Goal: Task Accomplishment & Management: Manage account settings

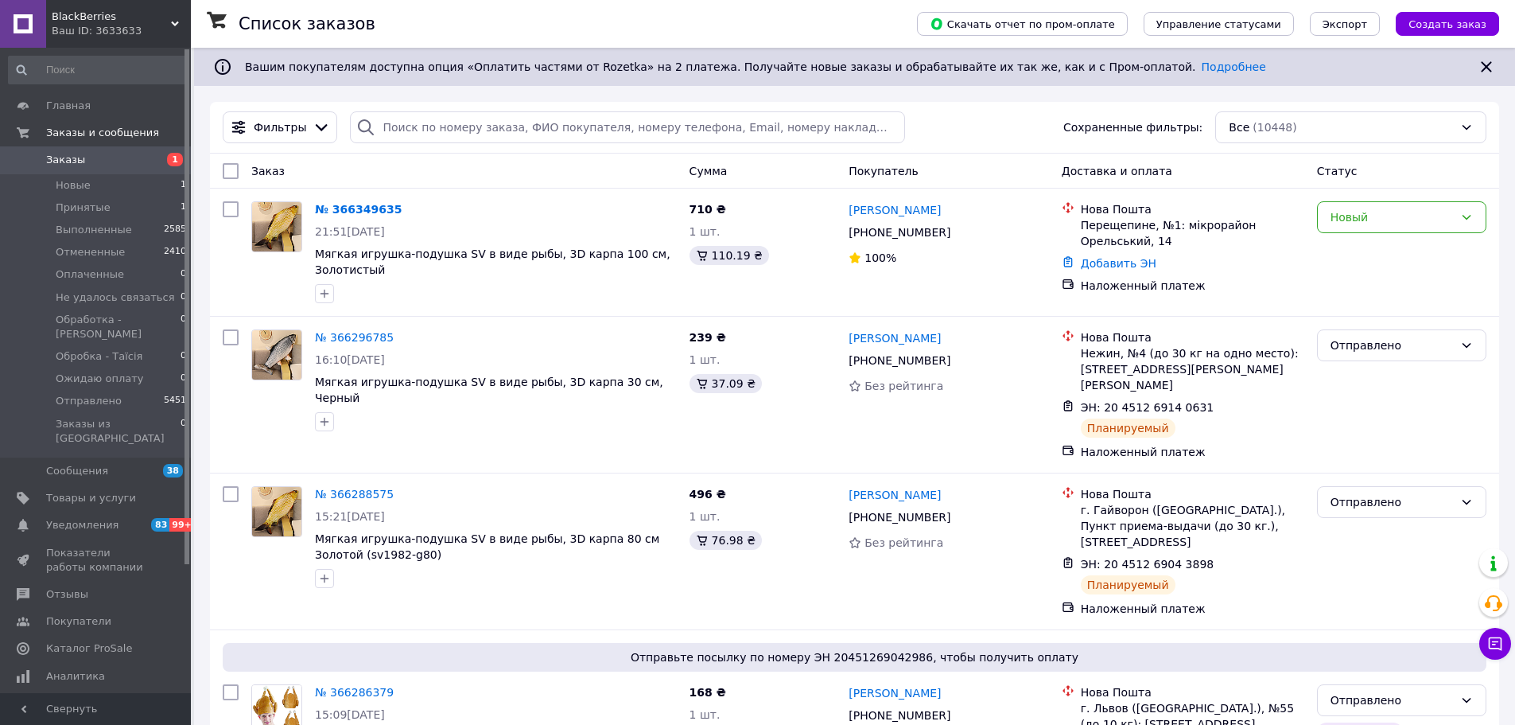
click at [1297, 196] on div "Нова Пошта Перещепине, №1: мікрорайон Орельський, 14 Добавить ЭН Наложенный пла…" at bounding box center [1182, 252] width 255 height 115
click at [1334, 211] on div "Новый" at bounding box center [1392, 216] width 123 height 17
click at [1354, 254] on li "Принят" at bounding box center [1402, 252] width 168 height 29
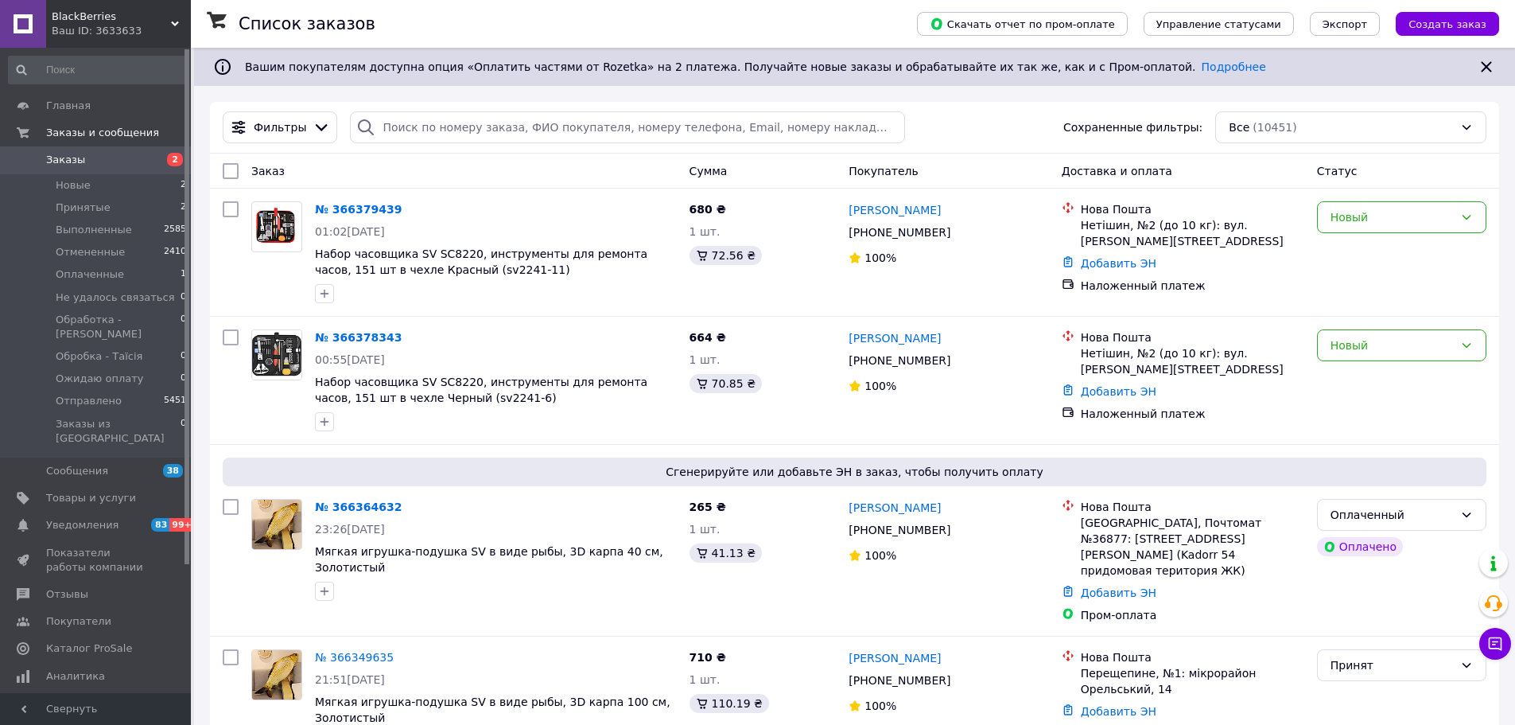
click at [1356, 215] on div "Новый" at bounding box center [1392, 216] width 123 height 17
click at [1362, 240] on li "Принят" at bounding box center [1402, 252] width 168 height 29
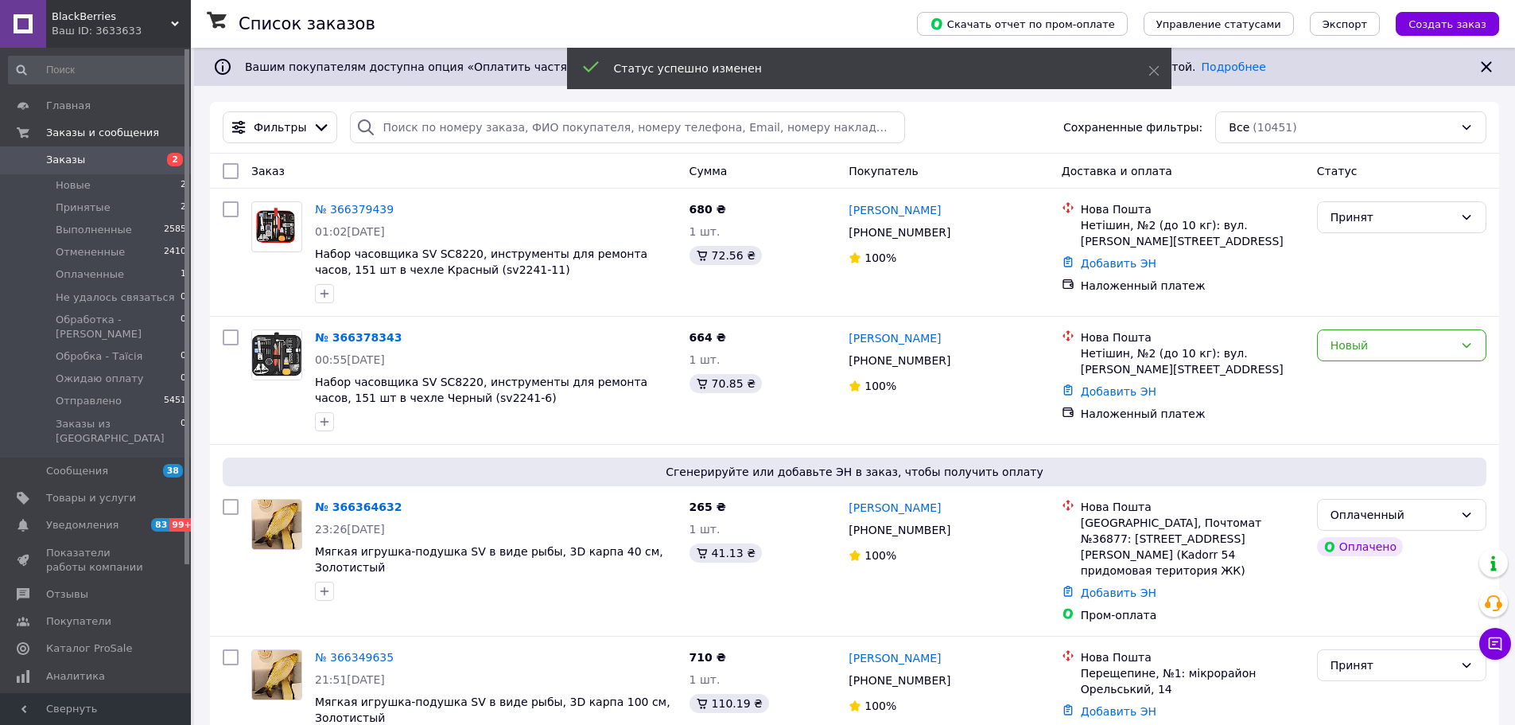
click at [1395, 362] on div "Новый" at bounding box center [1402, 380] width 182 height 115
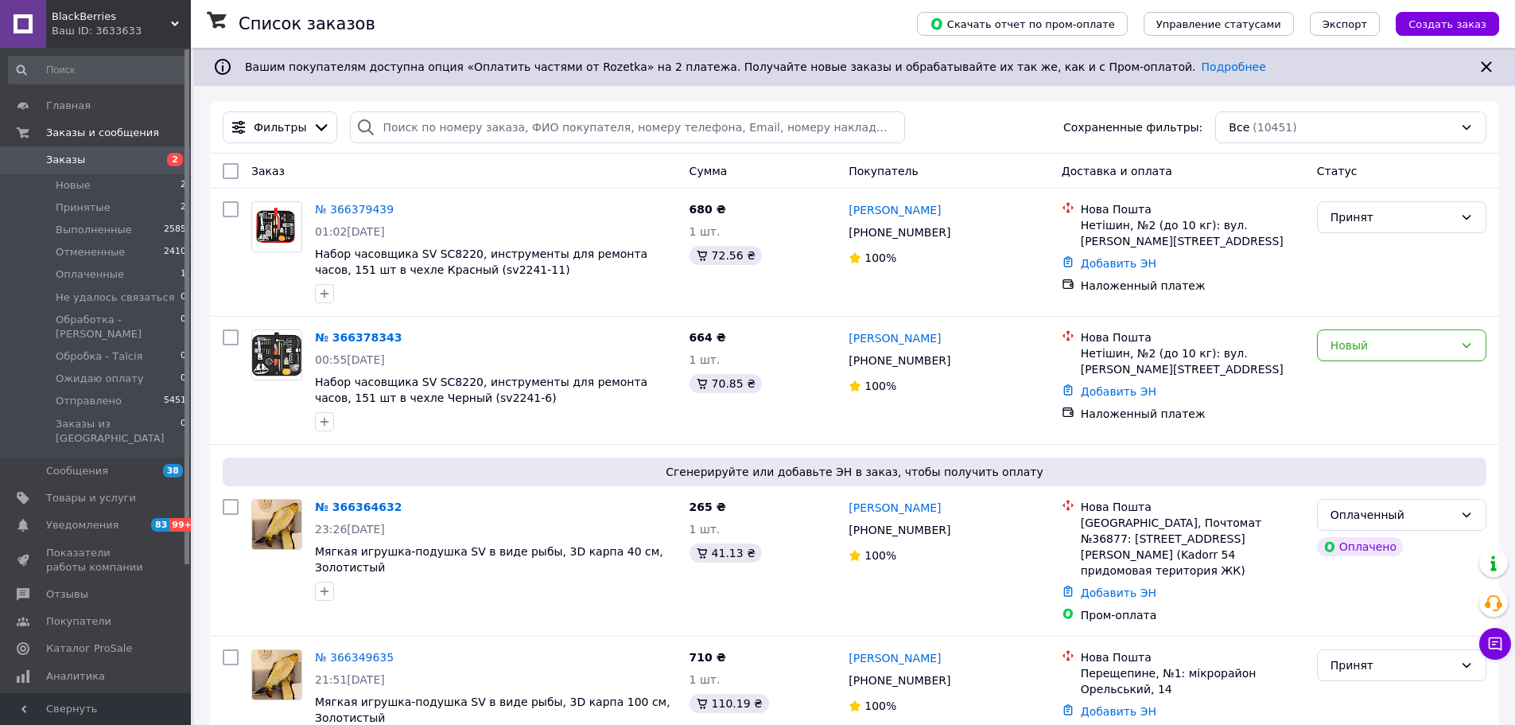
click at [1385, 343] on div "Новый" at bounding box center [1392, 344] width 123 height 17
click at [1357, 374] on li "Принят" at bounding box center [1402, 380] width 168 height 29
click at [87, 269] on span "Оплаченные" at bounding box center [90, 274] width 68 height 14
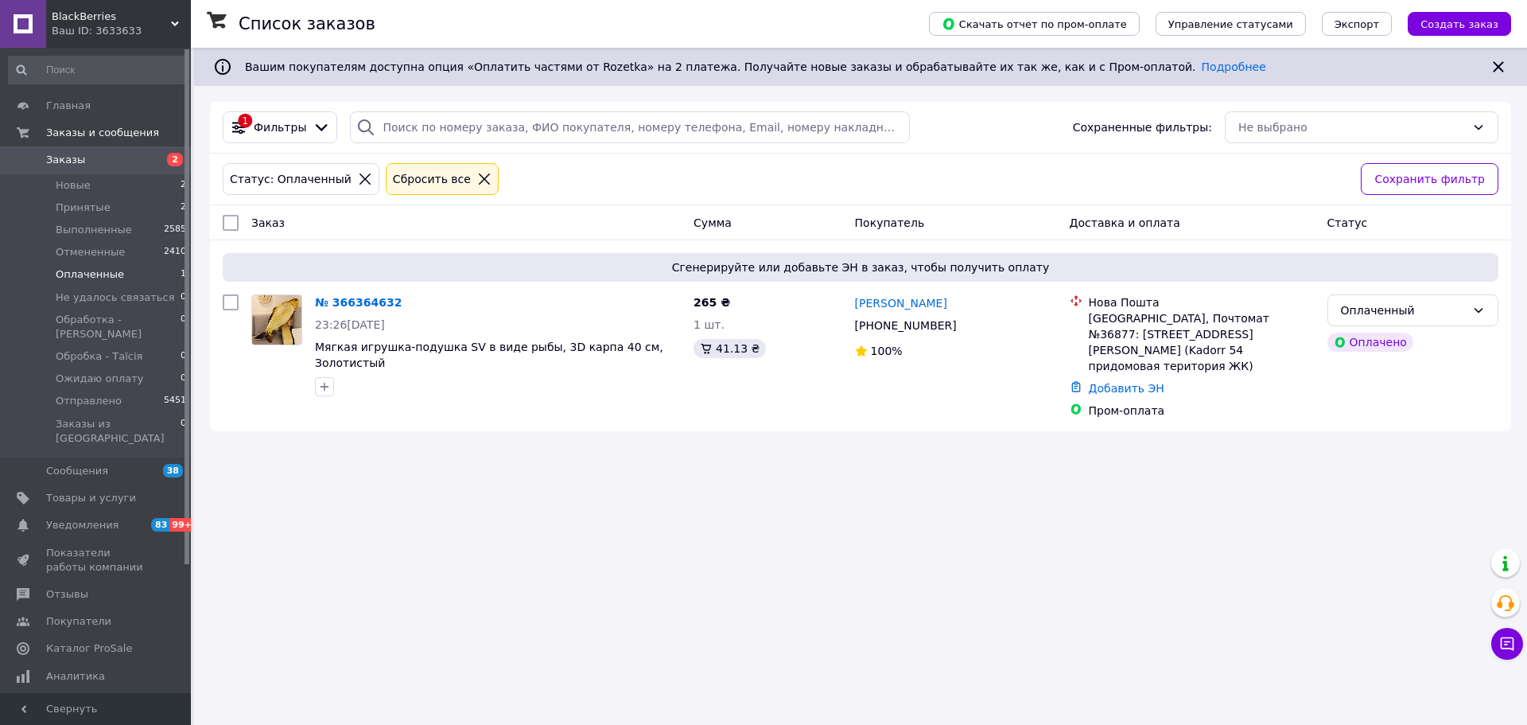
click at [365, 301] on link "№ 366364632" at bounding box center [358, 302] width 87 height 13
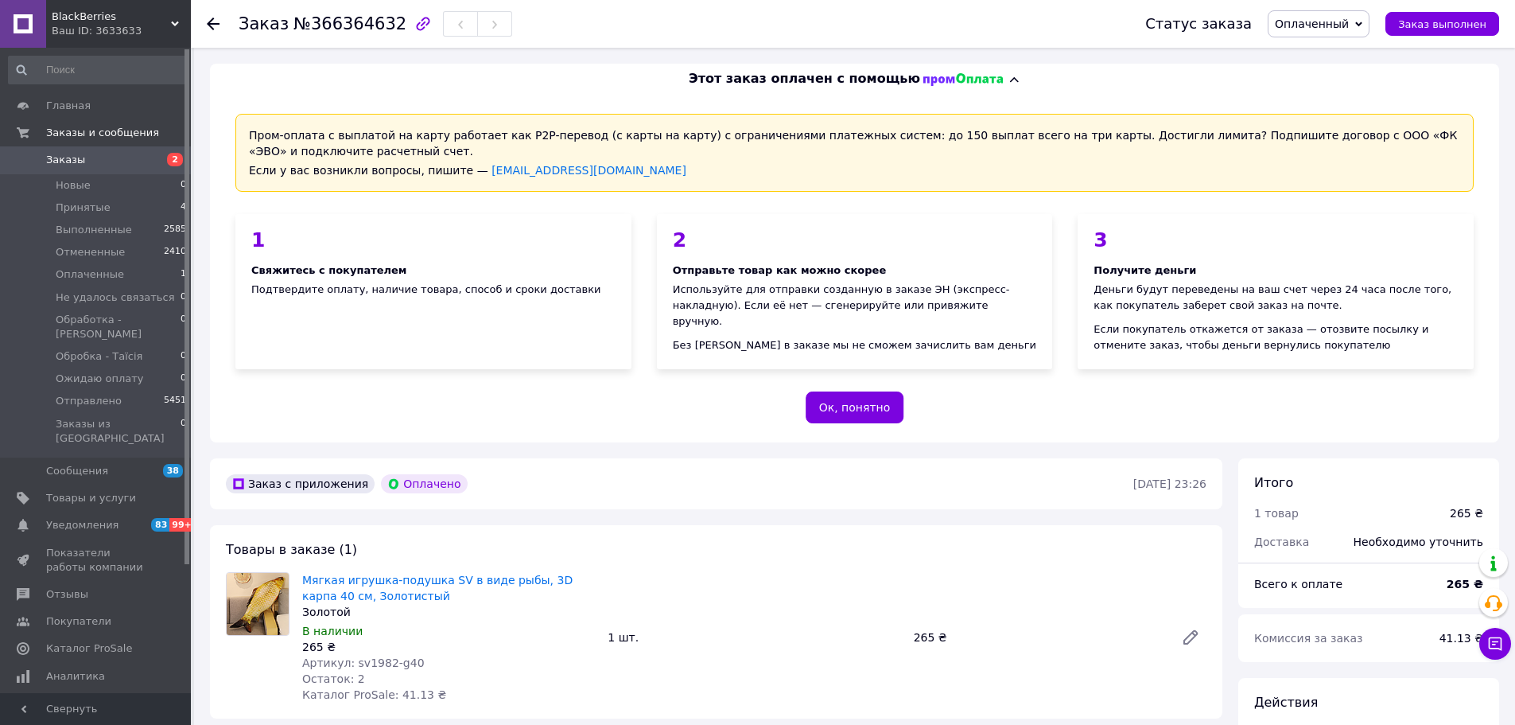
click at [1316, 19] on span "Оплаченный" at bounding box center [1312, 23] width 74 height 13
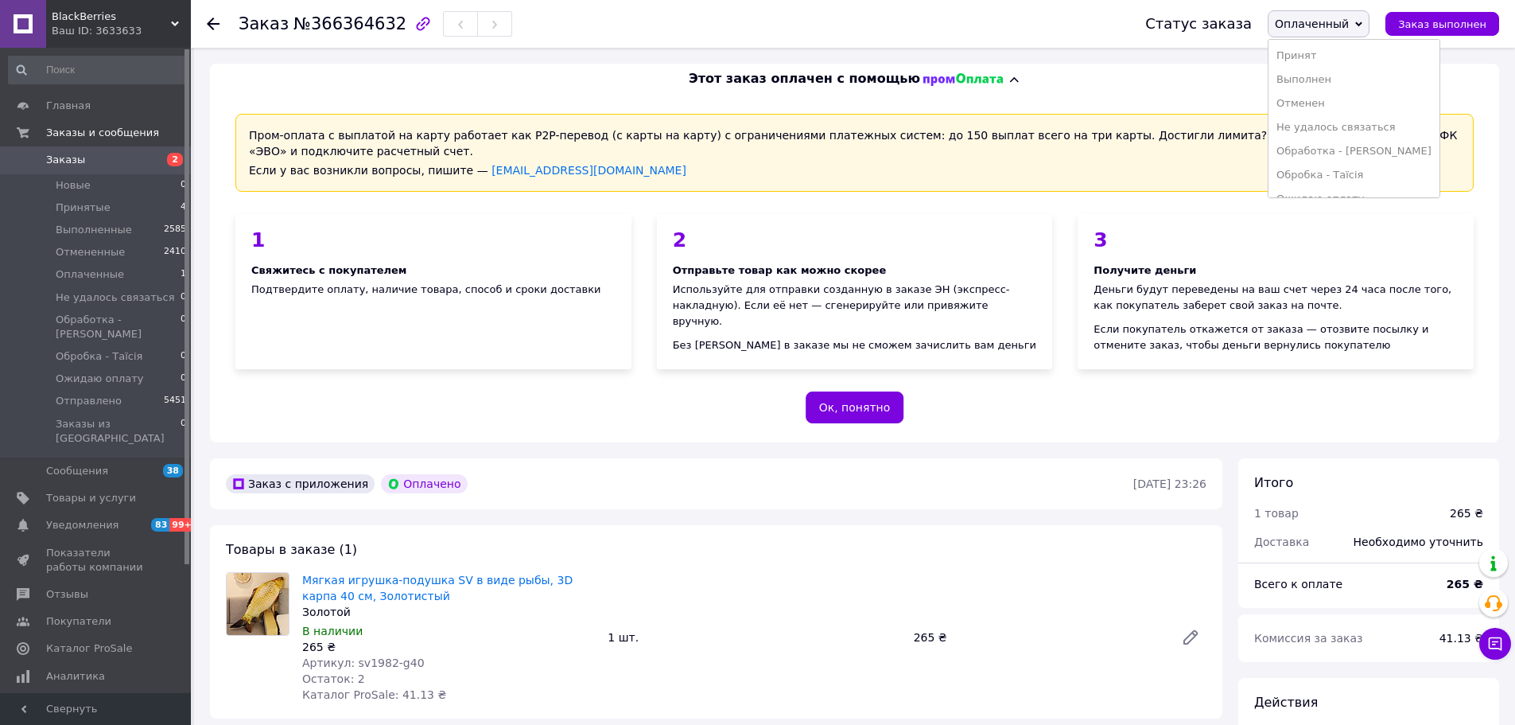
click at [1316, 53] on li "Принят" at bounding box center [1354, 56] width 171 height 24
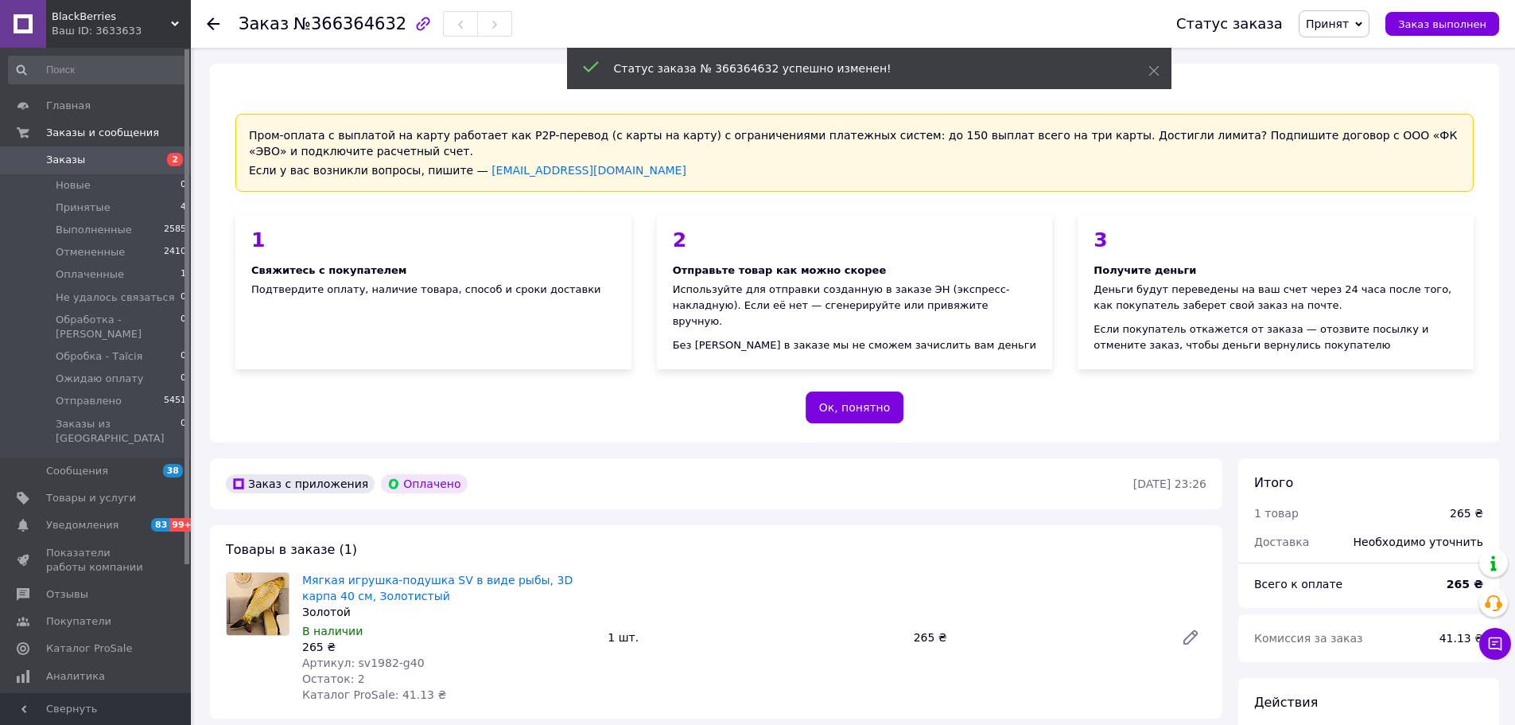
click at [342, 25] on span "№366364632" at bounding box center [349, 23] width 113 height 19
copy span "366364632"
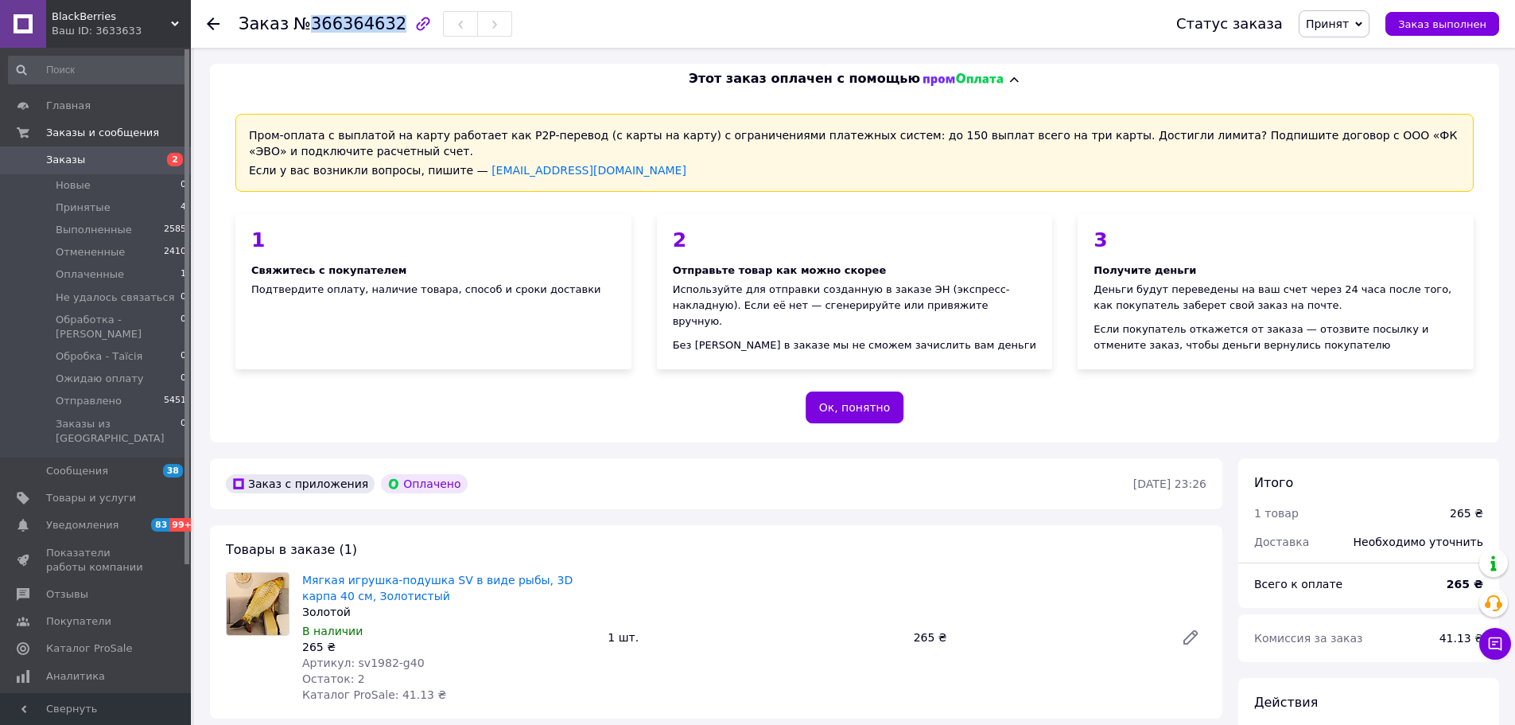
copy span "366364632"
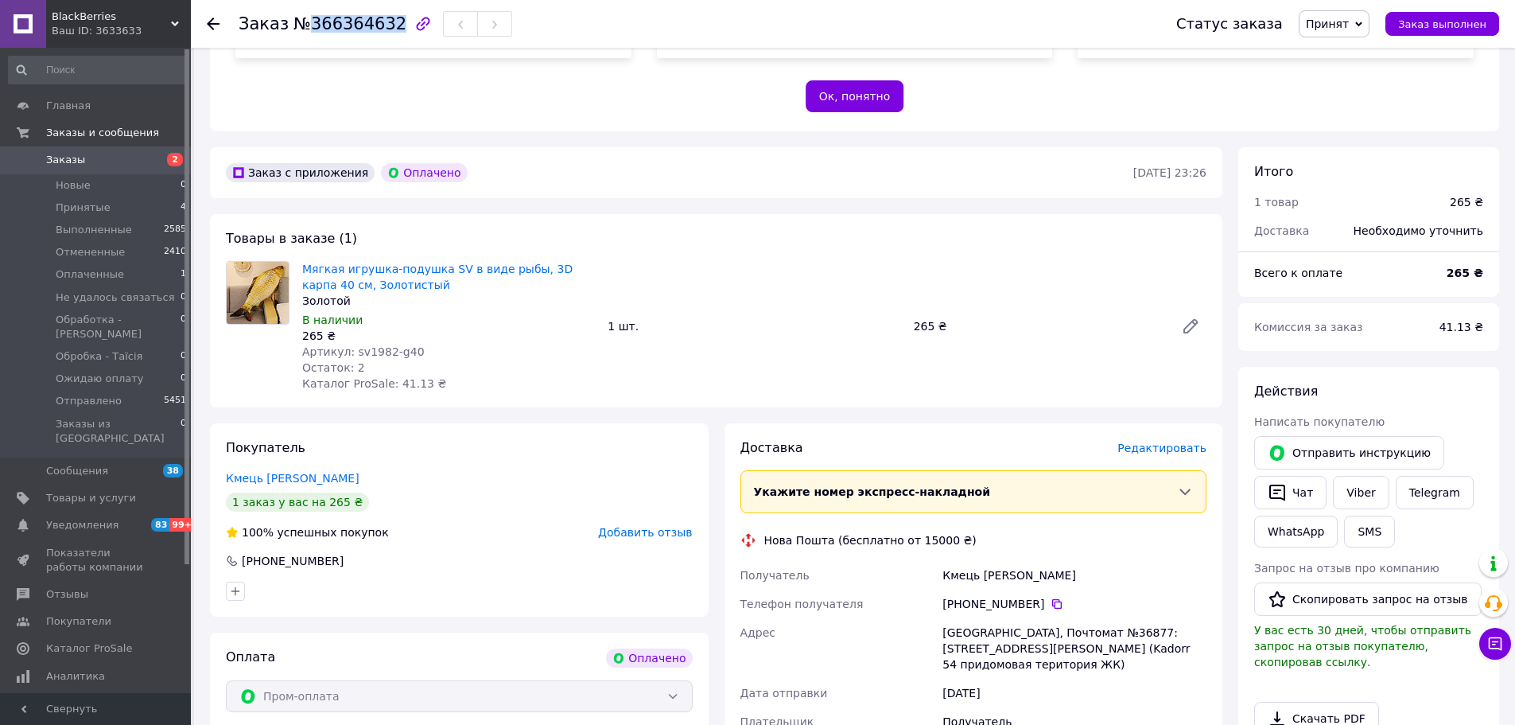
scroll to position [557, 0]
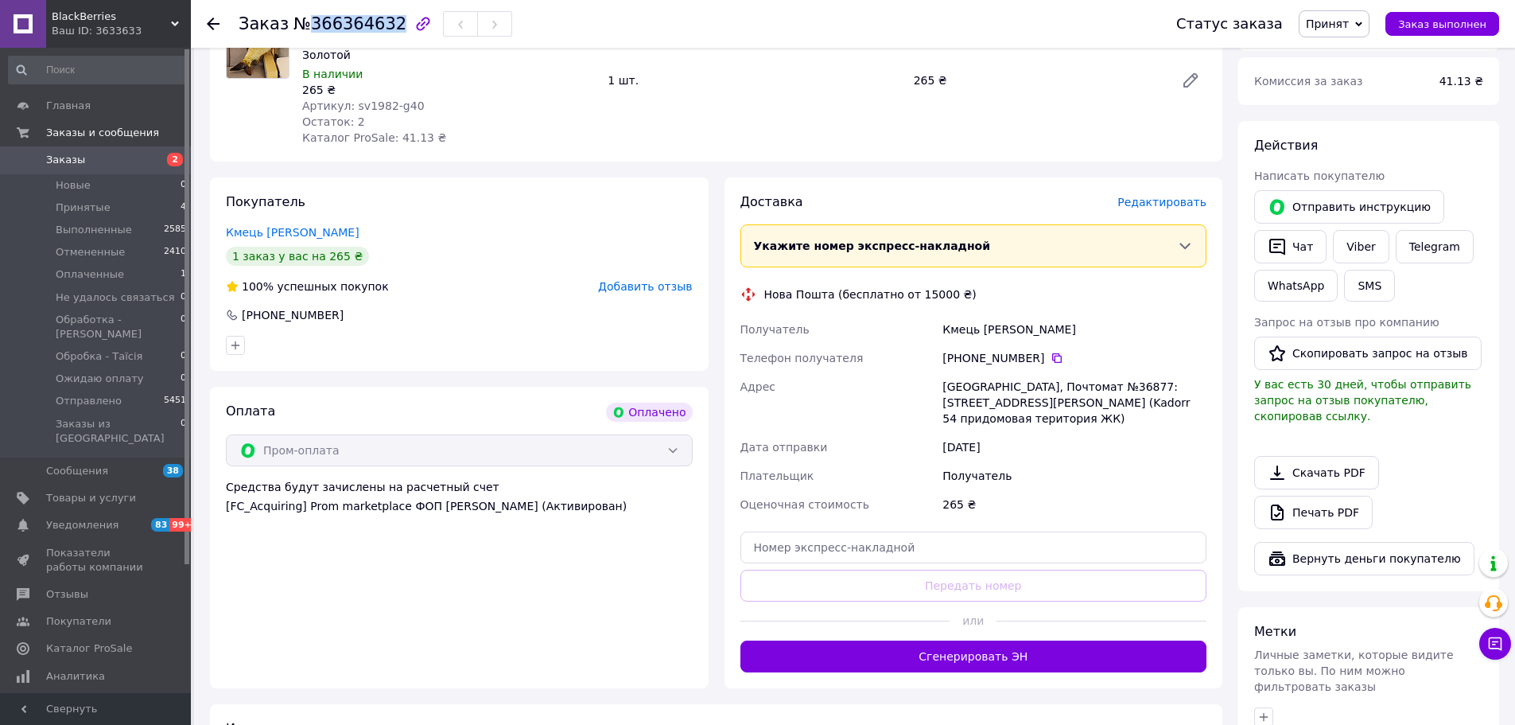
click at [944, 665] on button "Сгенерировать ЭН" at bounding box center [973, 656] width 467 height 32
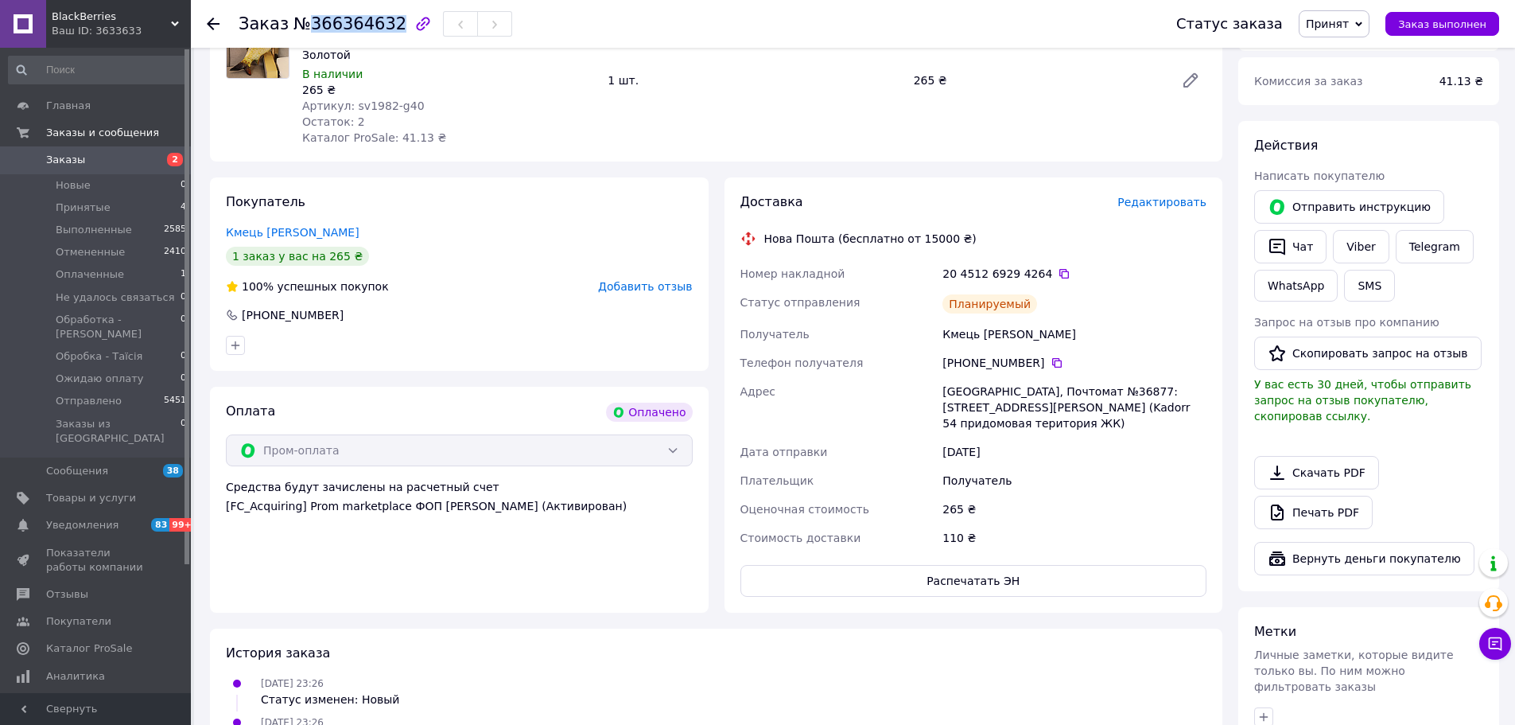
click at [1349, 23] on span "Принят" at bounding box center [1327, 23] width 43 height 13
click at [1353, 177] on li "Отправлено" at bounding box center [1385, 181] width 171 height 24
click at [214, 21] on icon at bounding box center [213, 23] width 13 height 13
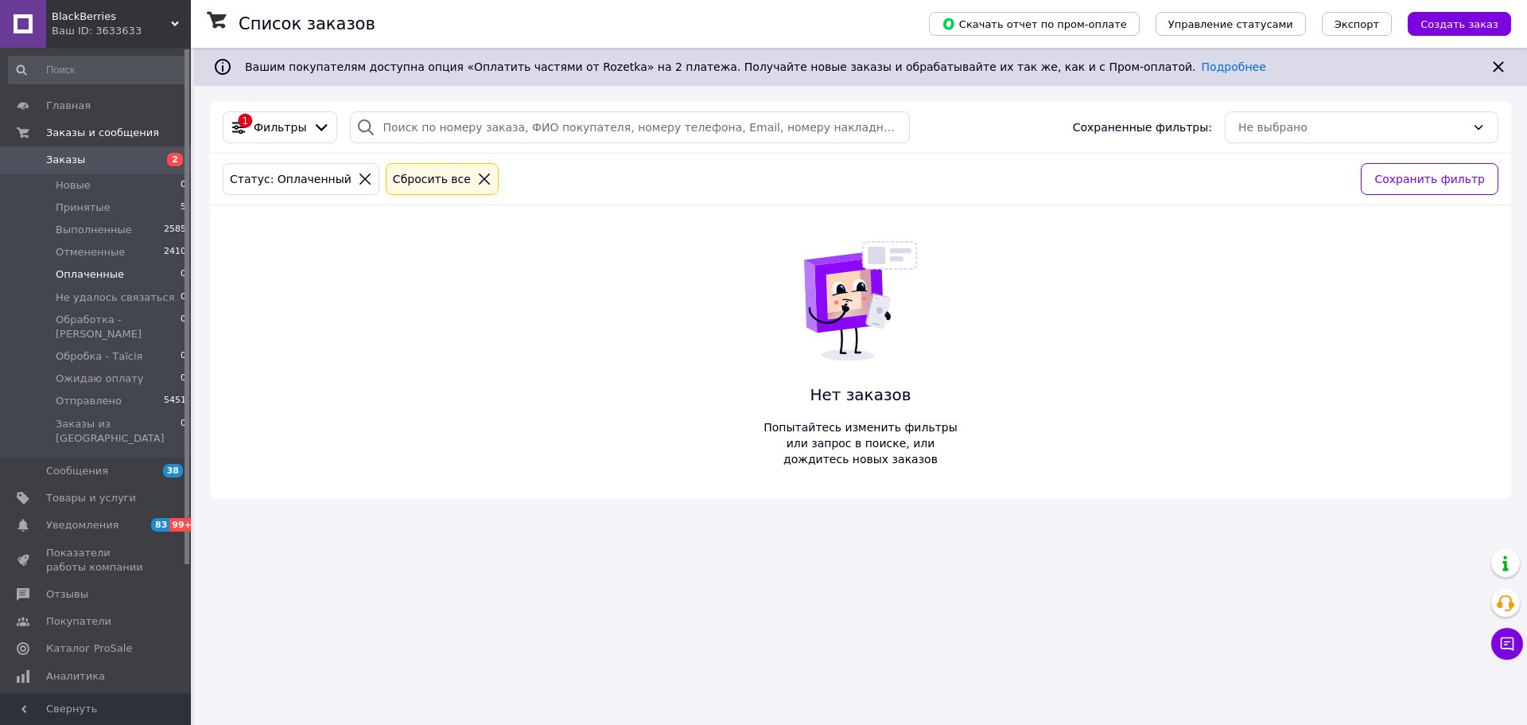
click at [106, 204] on li "Принятые 5" at bounding box center [98, 207] width 196 height 22
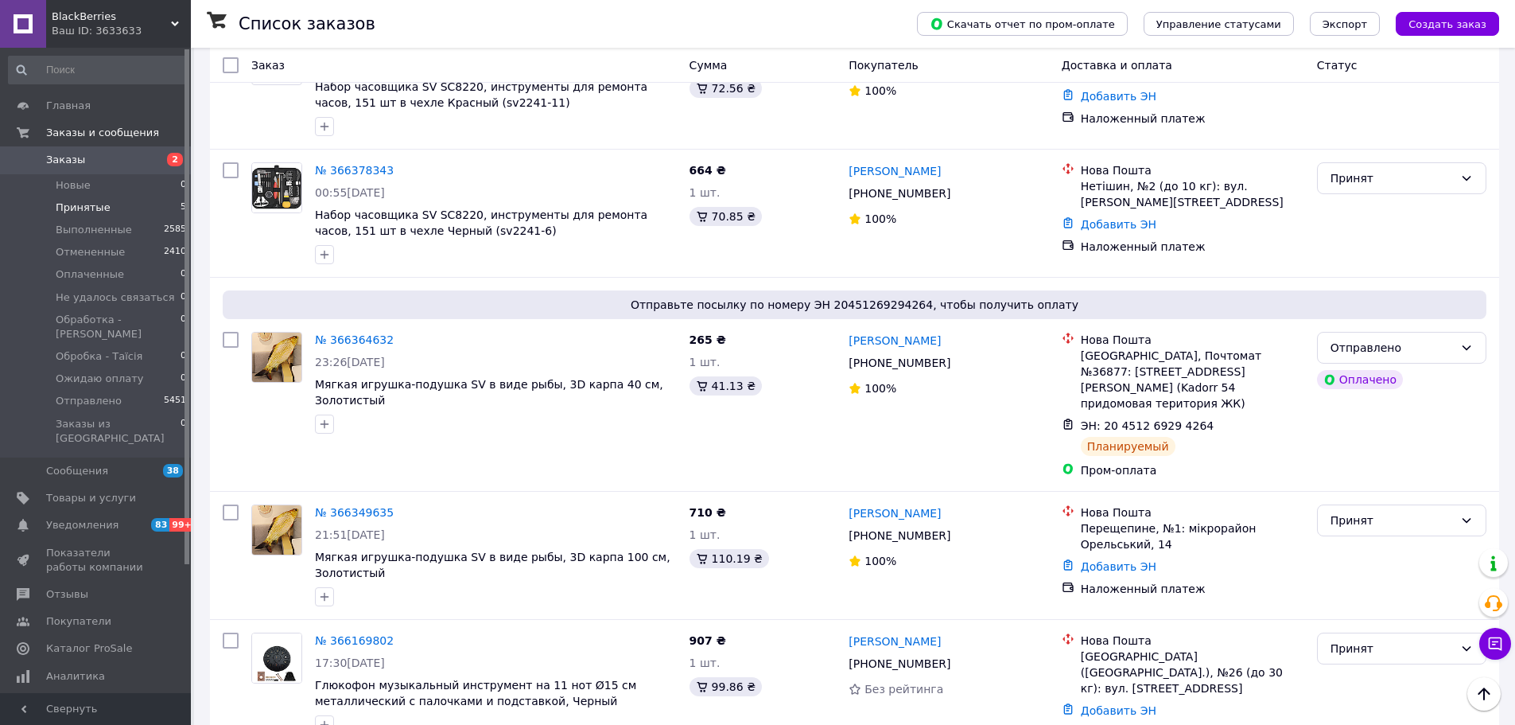
scroll to position [242, 0]
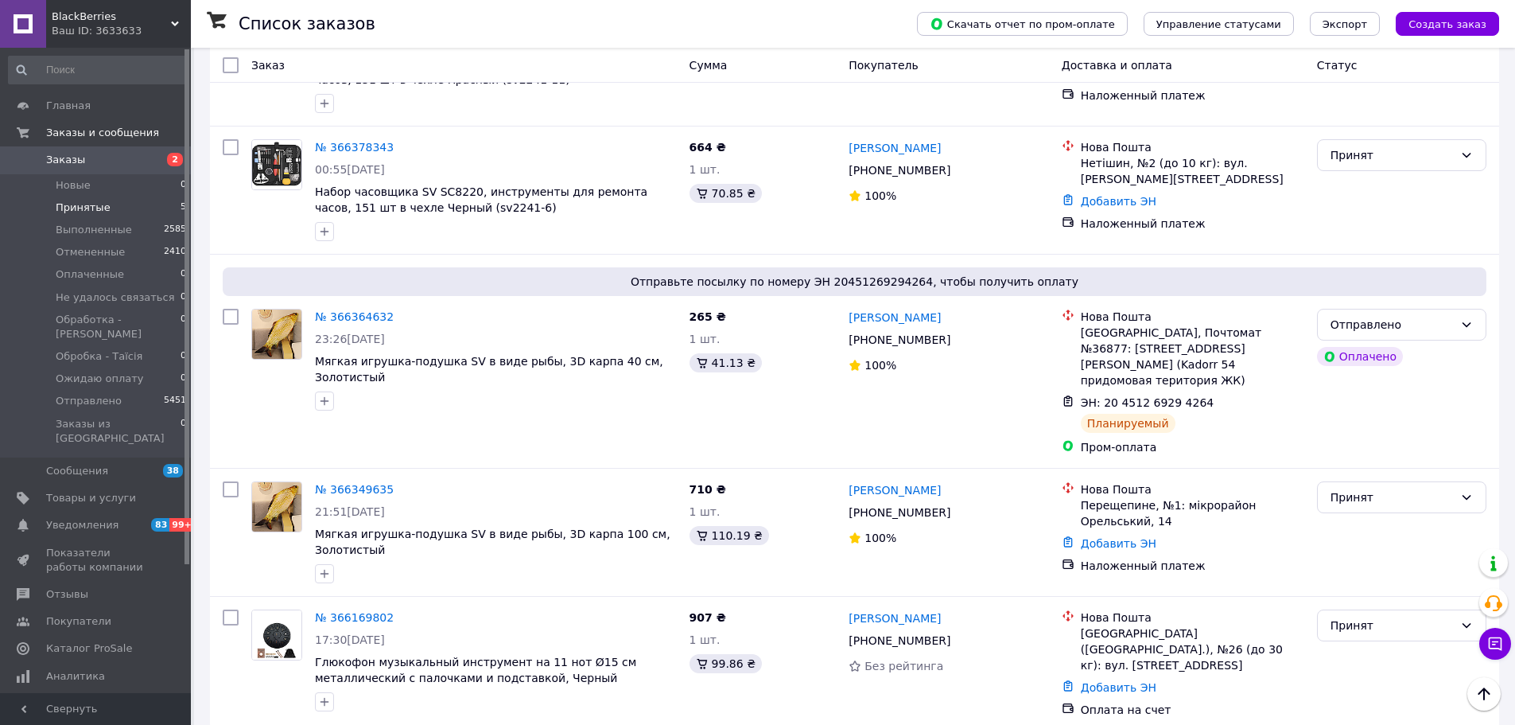
click at [353, 483] on link "№ 366349635" at bounding box center [354, 489] width 79 height 13
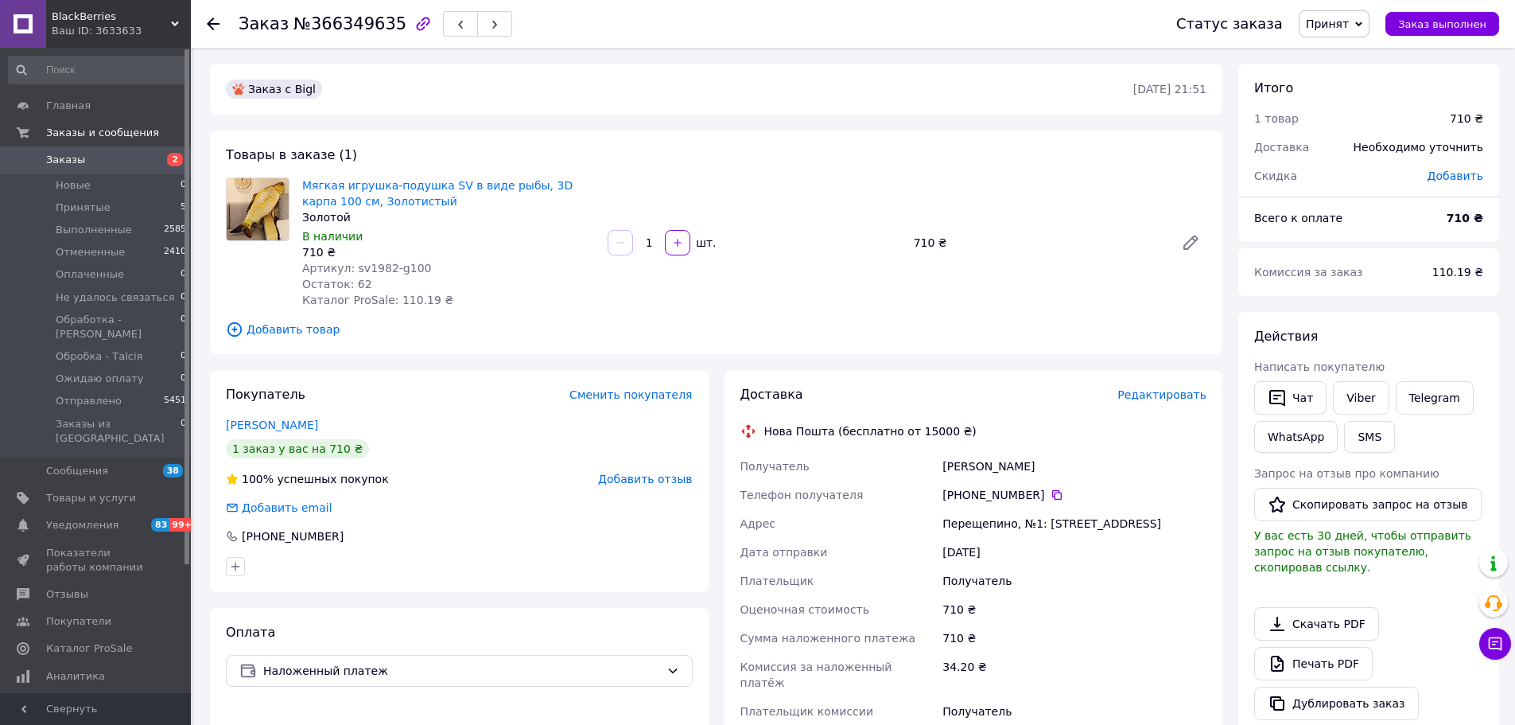
click at [350, 33] on span "№366349635" at bounding box center [349, 23] width 113 height 19
copy span "366349635"
click at [1335, 29] on span "Принят" at bounding box center [1327, 23] width 43 height 13
click at [915, 204] on div "Мягкая игрушка-подушка SV в виде рыбы, 3D карпа 100 см, Золотистый Золотой В на…" at bounding box center [754, 242] width 917 height 137
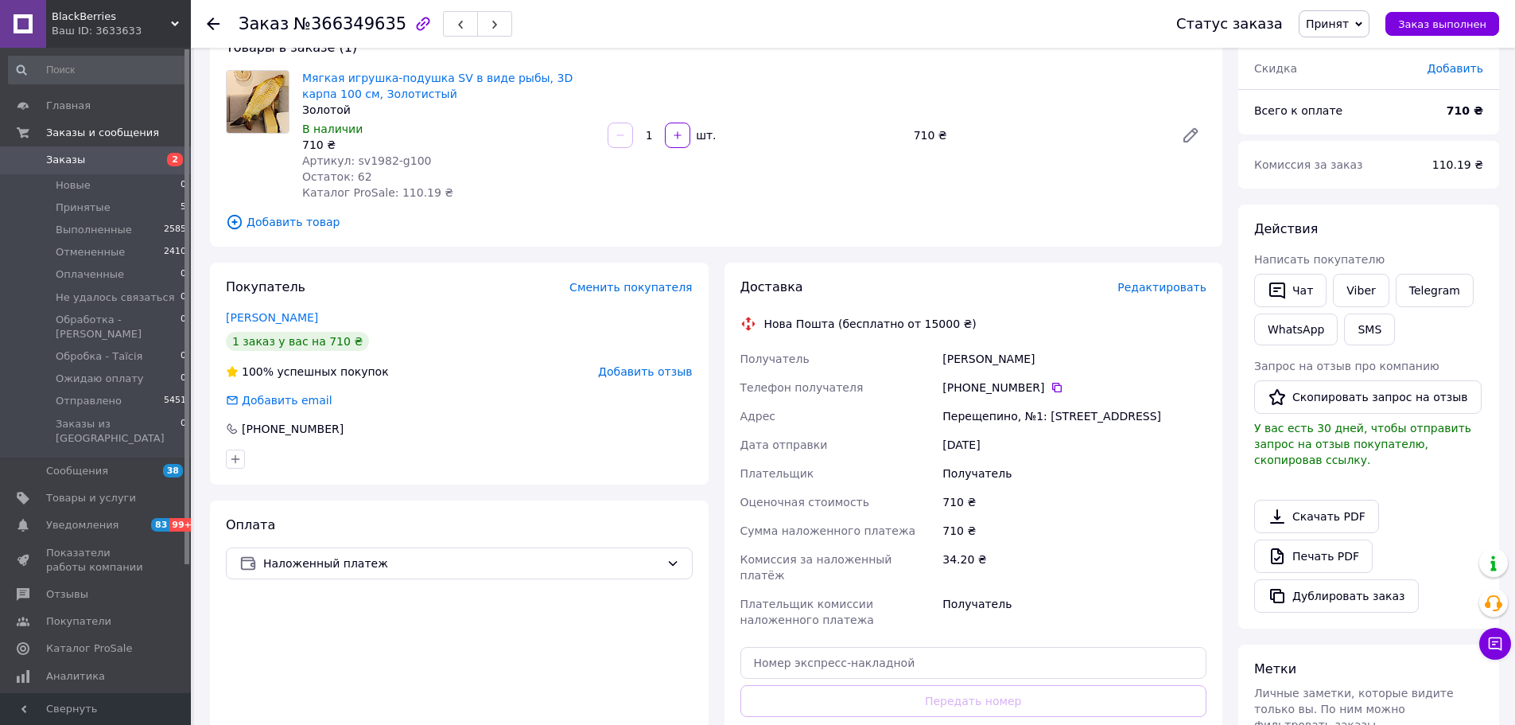
scroll to position [239, 0]
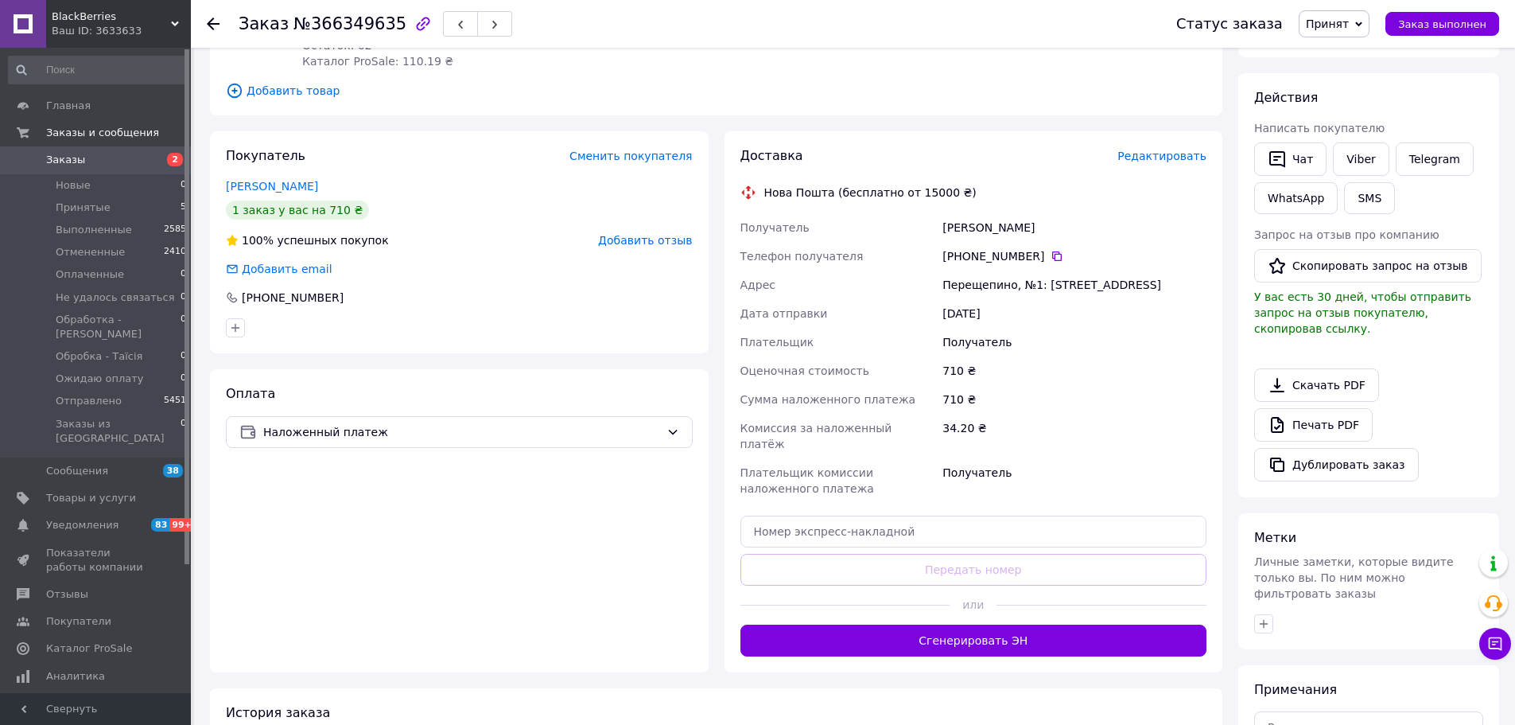
click at [919, 628] on button "Сгенерировать ЭН" at bounding box center [973, 640] width 467 height 32
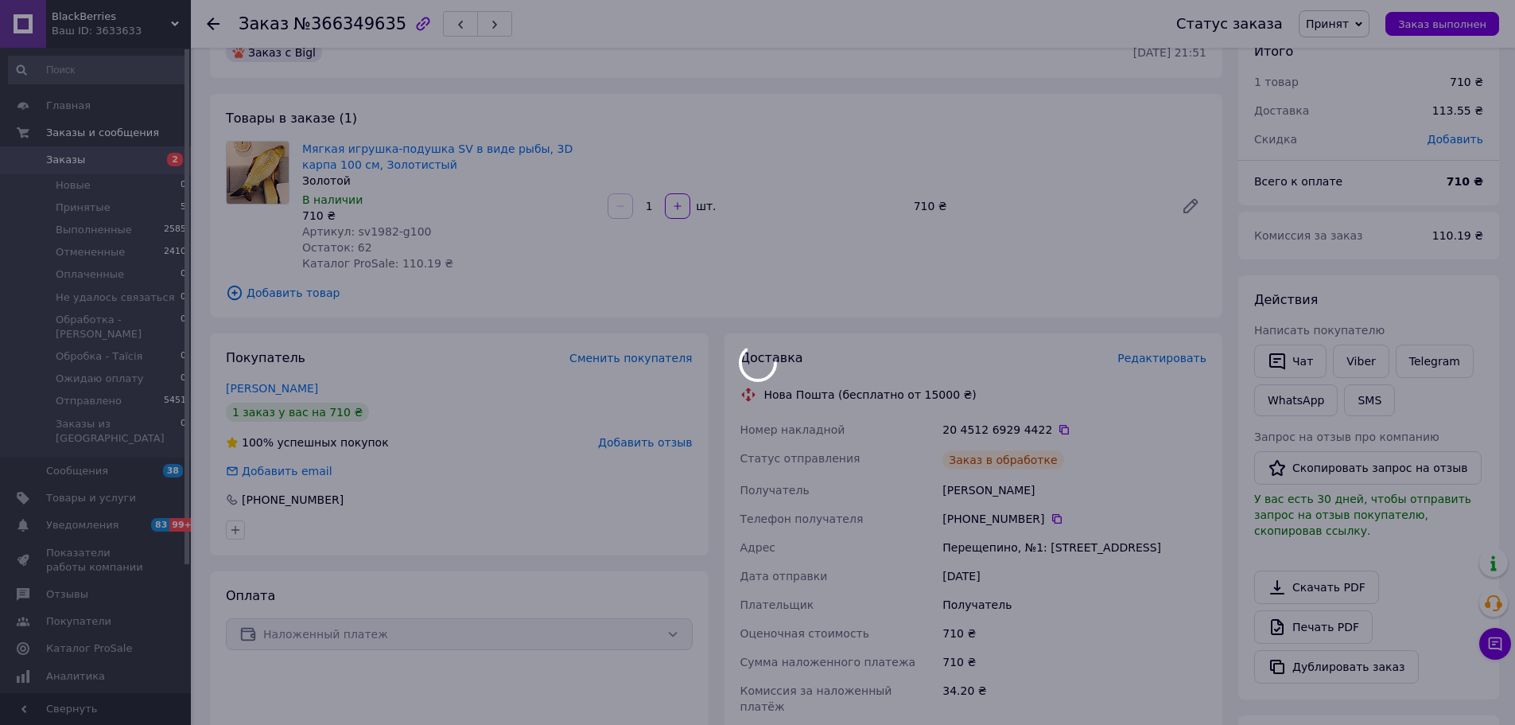
scroll to position [0, 0]
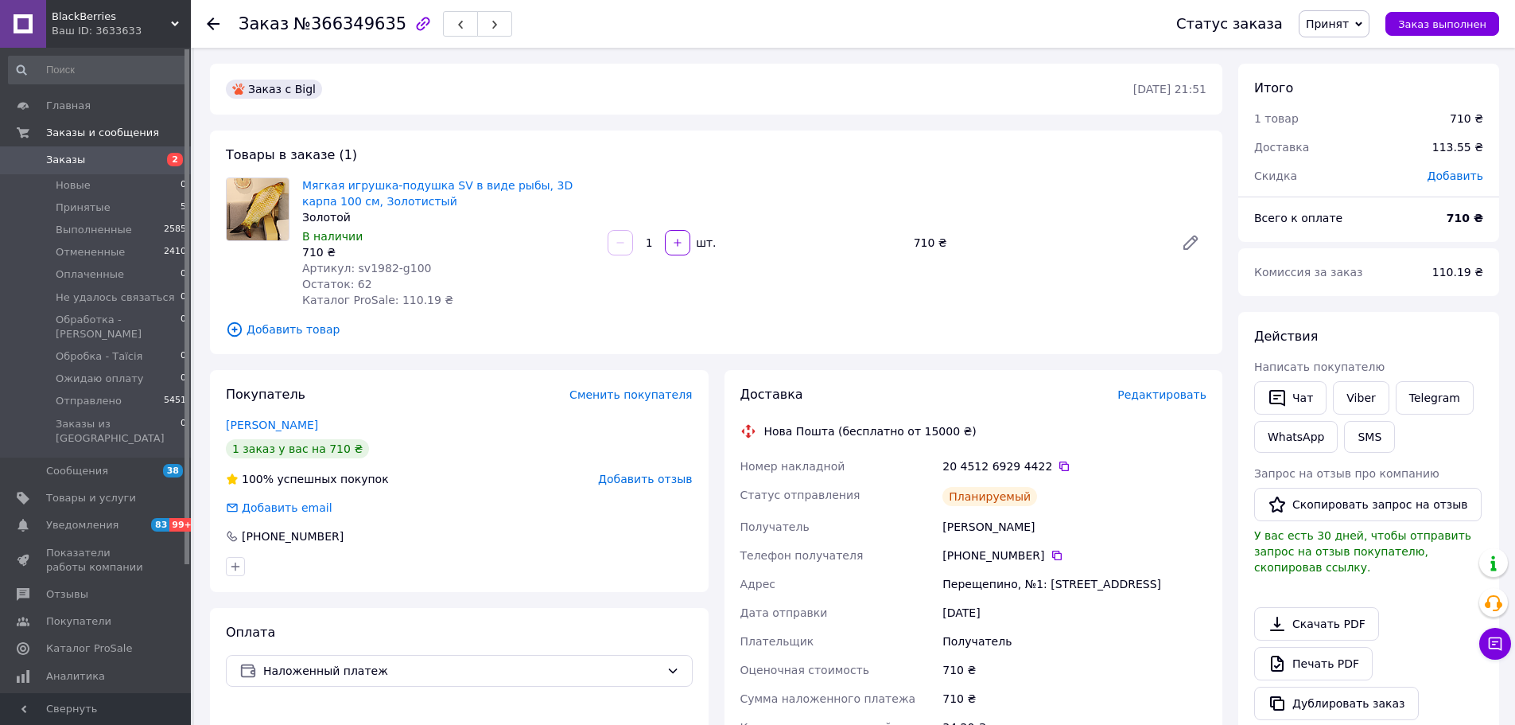
click at [1370, 32] on span "Принят" at bounding box center [1334, 23] width 71 height 27
click at [1356, 177] on li "Отправлено" at bounding box center [1385, 181] width 171 height 24
click at [103, 206] on li "Принятые 5" at bounding box center [98, 207] width 196 height 22
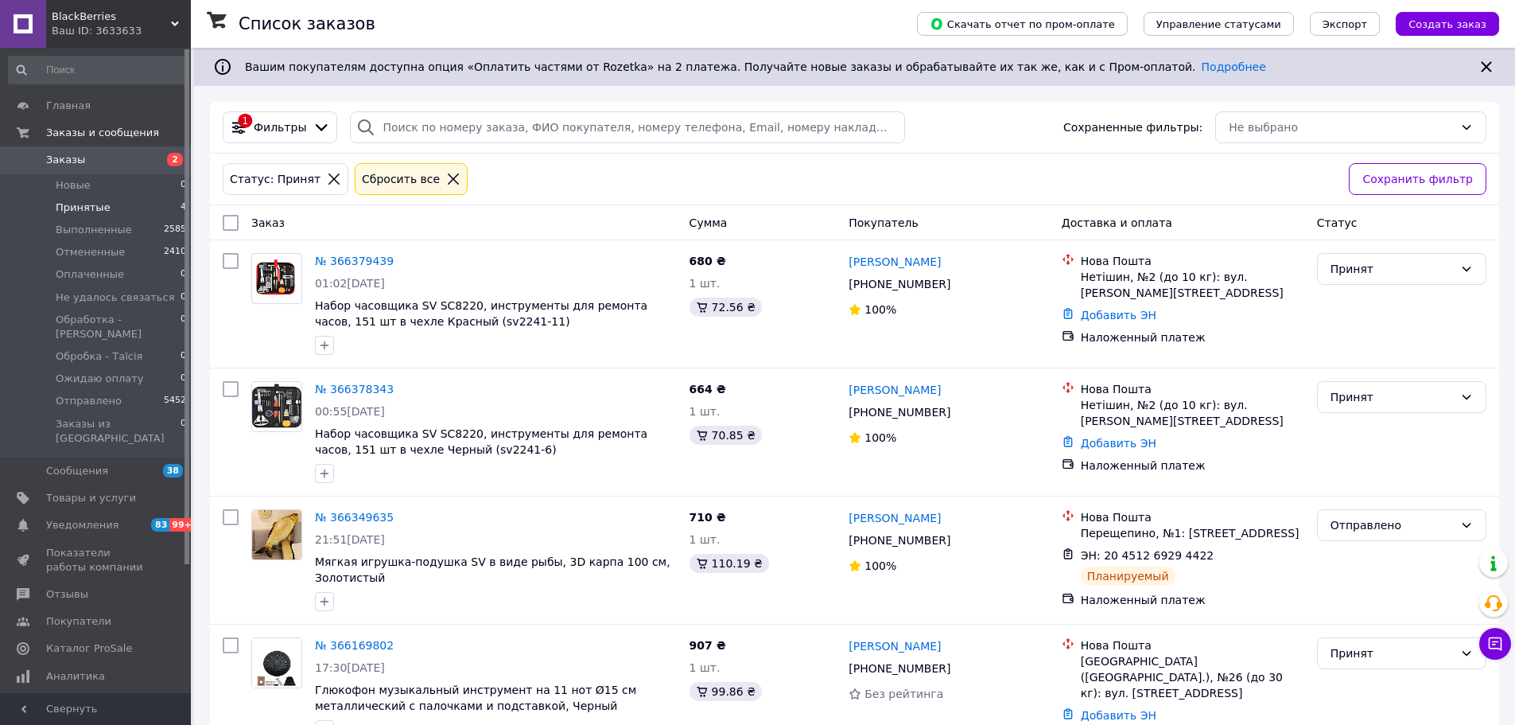
click at [955, 282] on icon at bounding box center [960, 284] width 10 height 10
click at [341, 389] on link "№ 366378343" at bounding box center [354, 389] width 79 height 13
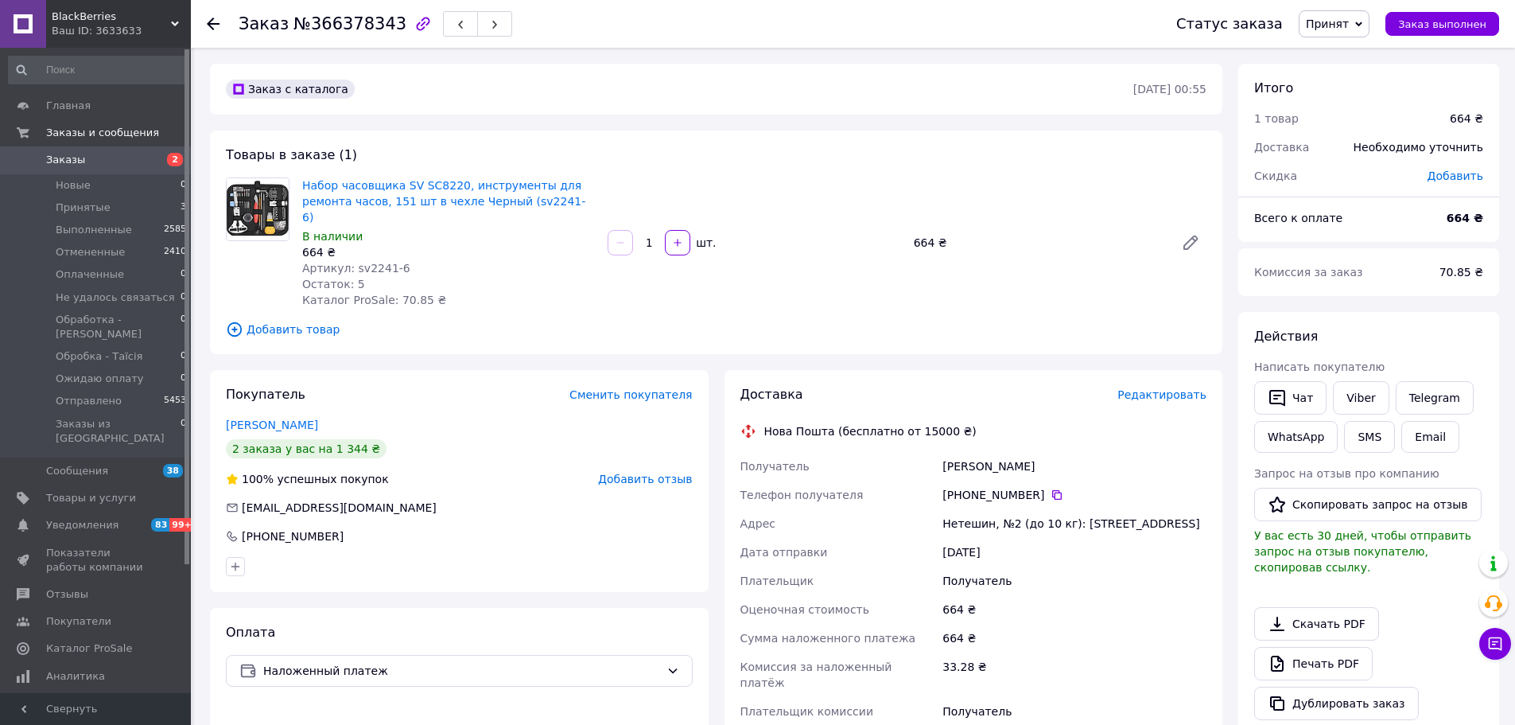
click at [1304, 401] on button "Чат" at bounding box center [1290, 397] width 72 height 33
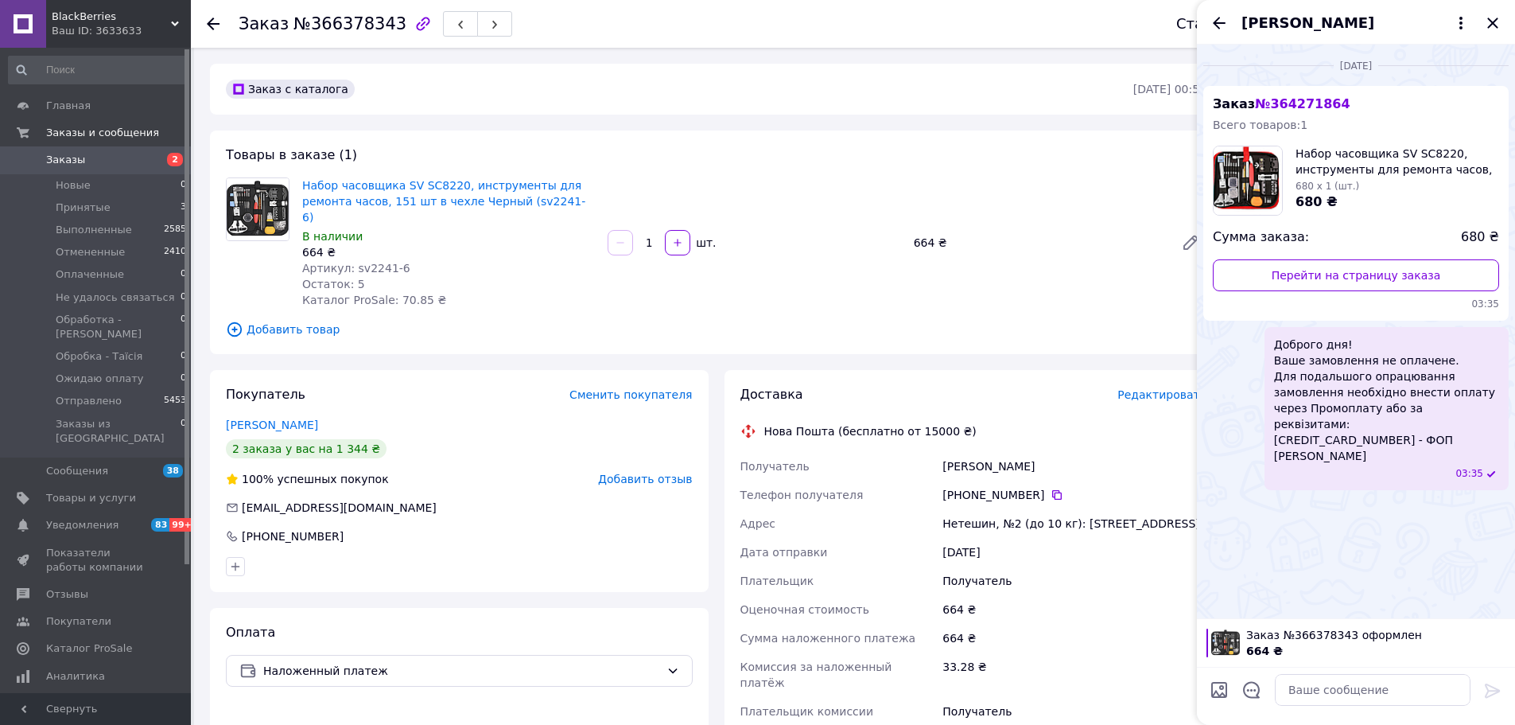
click at [1219, 26] on icon "Назад" at bounding box center [1219, 23] width 19 height 19
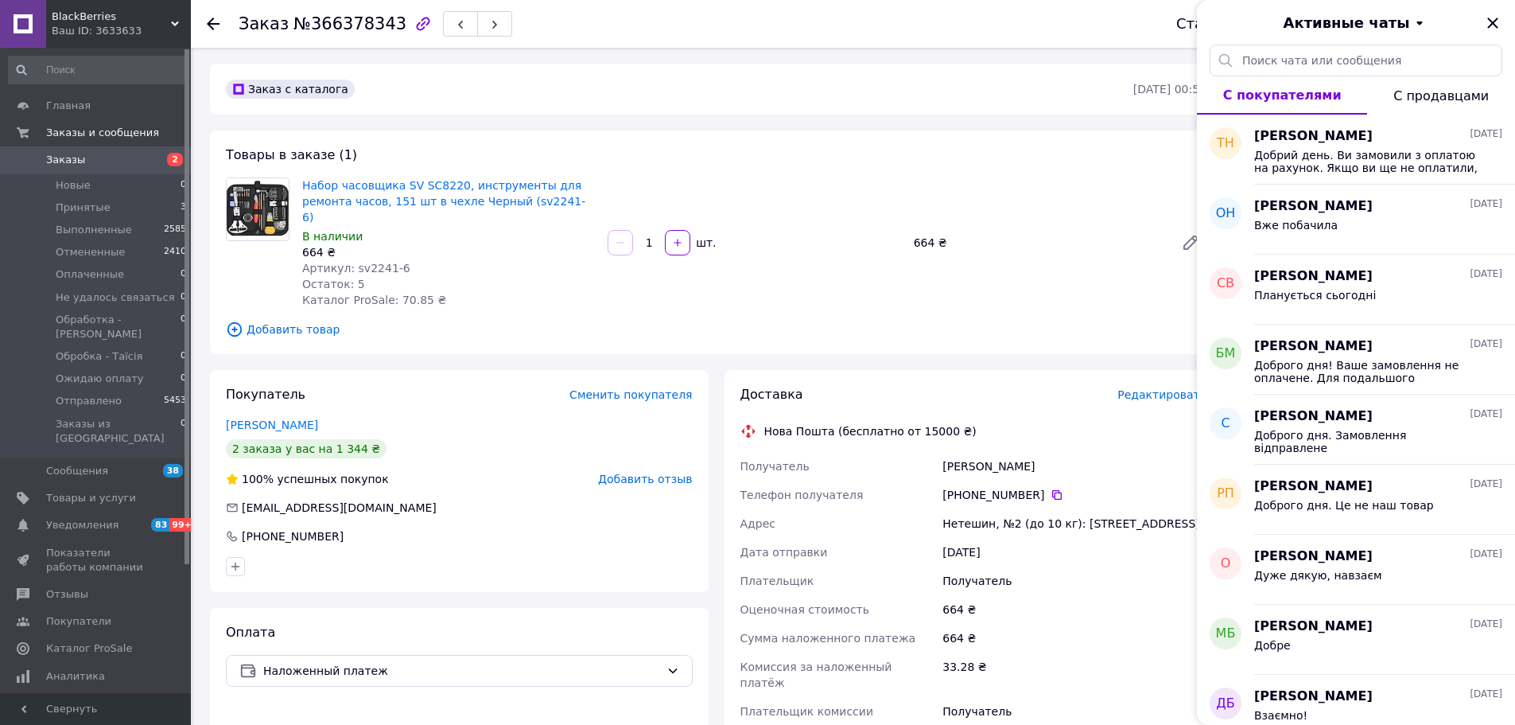
click at [1499, 20] on icon "Закрыть" at bounding box center [1492, 23] width 19 height 19
